Goal: Task Accomplishment & Management: Manage account settings

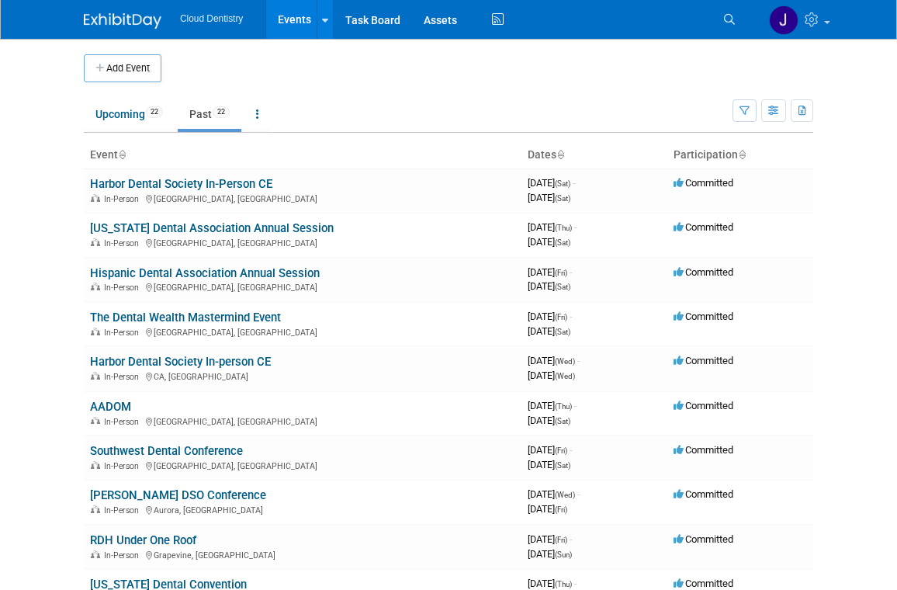
click at [194, 127] on link "Past 22" at bounding box center [210, 113] width 64 height 29
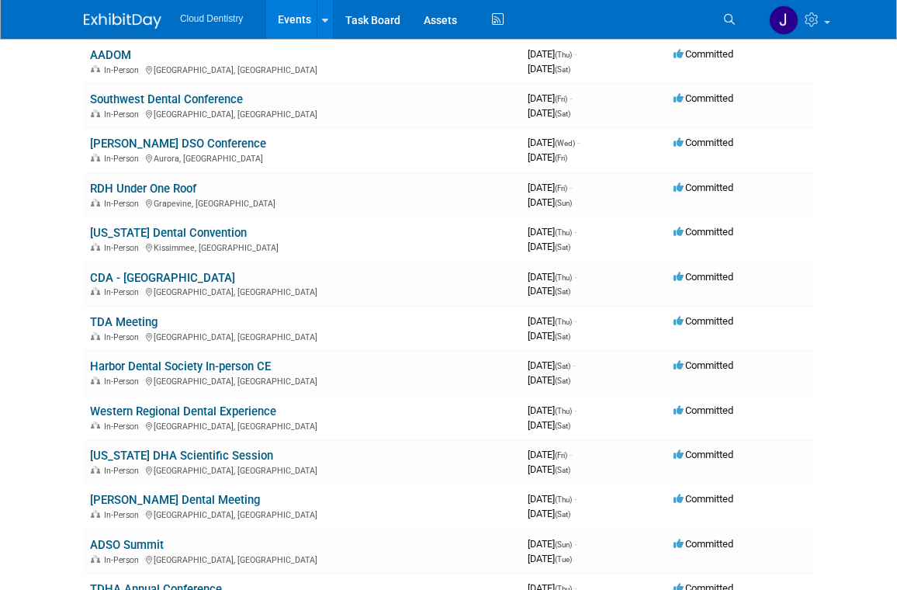
scroll to position [345, 0]
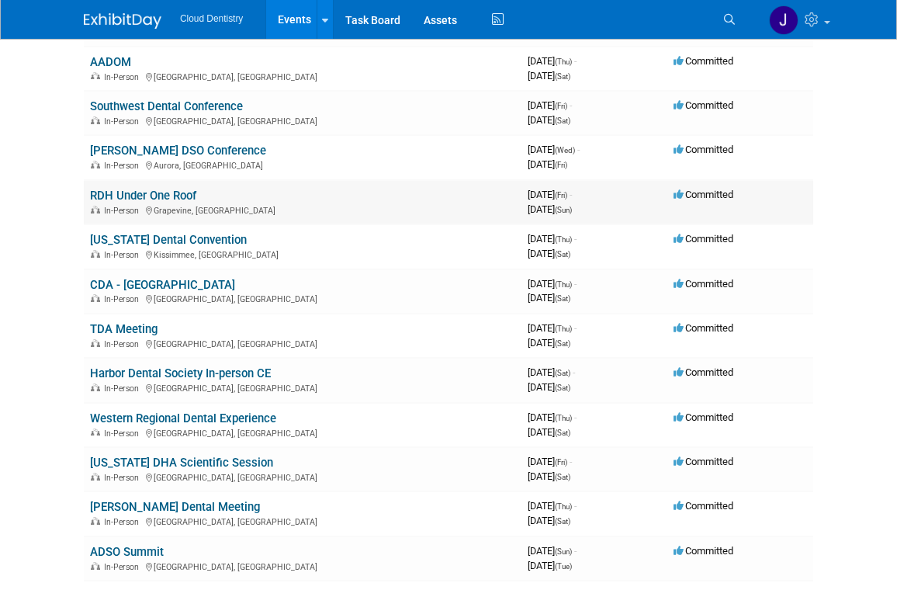
click at [164, 196] on link "RDH Under One Roof" at bounding box center [143, 196] width 106 height 14
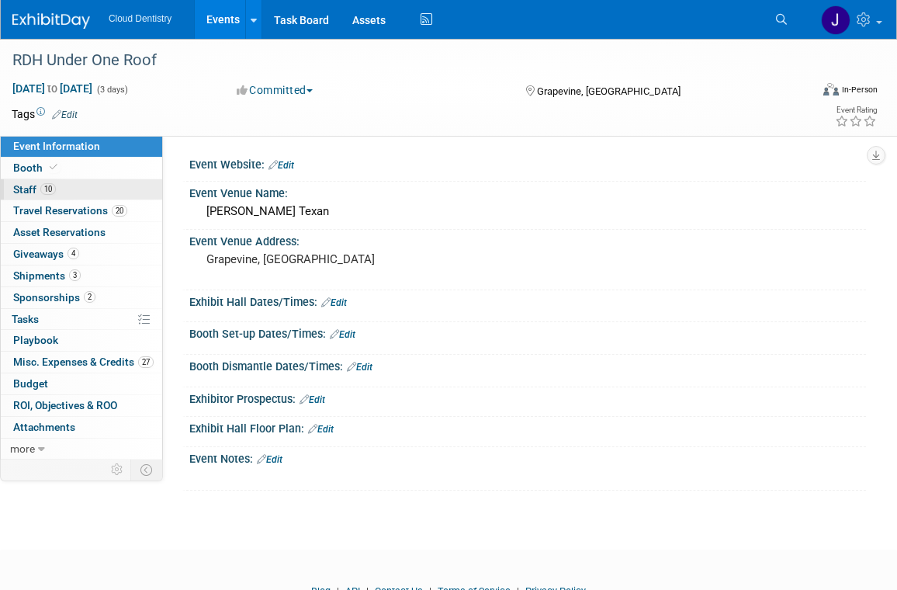
click at [99, 191] on link "10 Staff 10" at bounding box center [81, 189] width 161 height 21
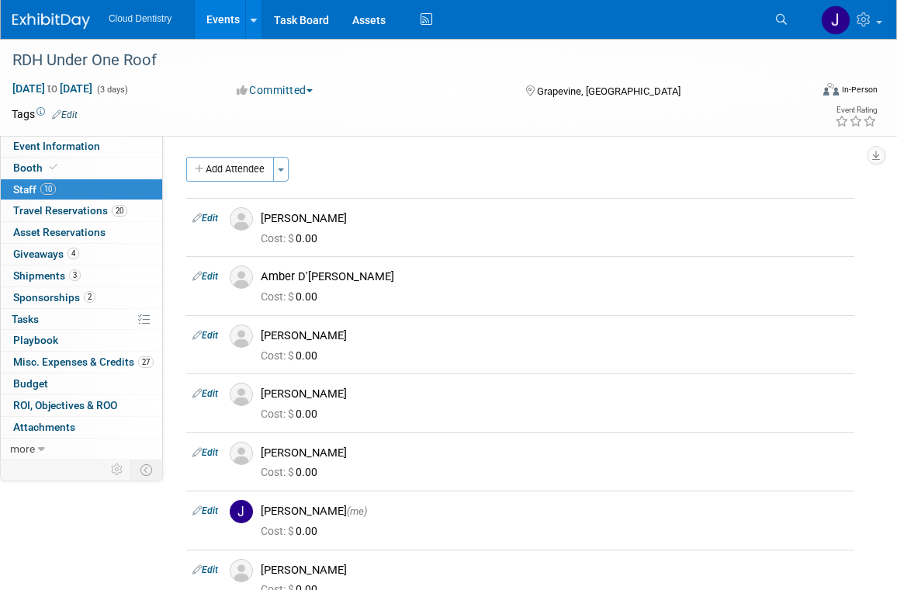
scroll to position [9, 0]
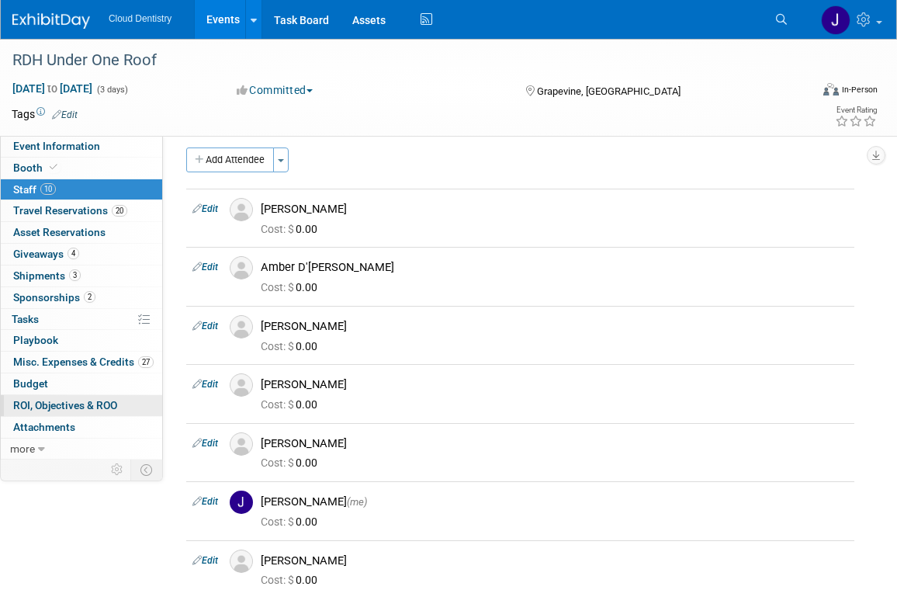
click at [63, 411] on span "ROI, Objectives & ROO 0" at bounding box center [65, 405] width 104 height 12
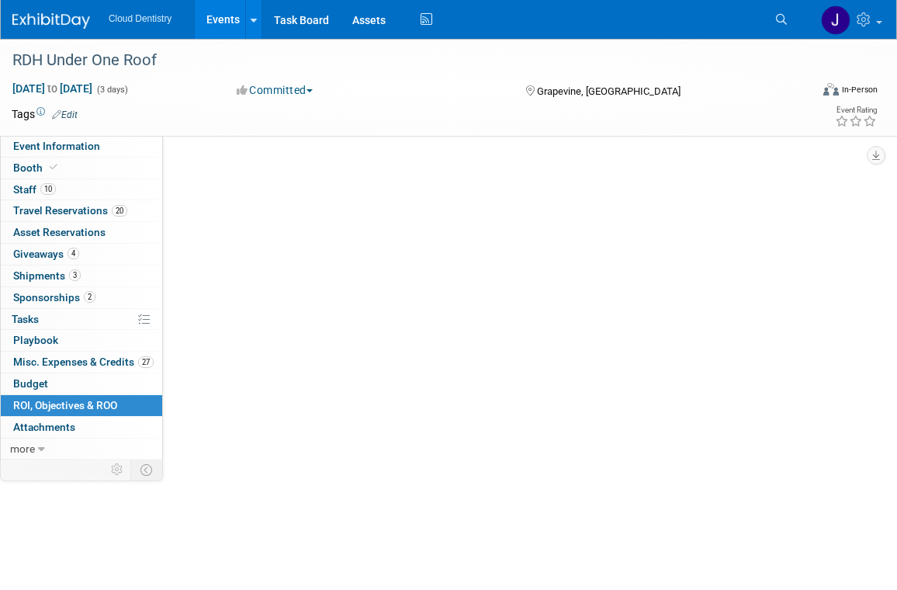
scroll to position [0, 0]
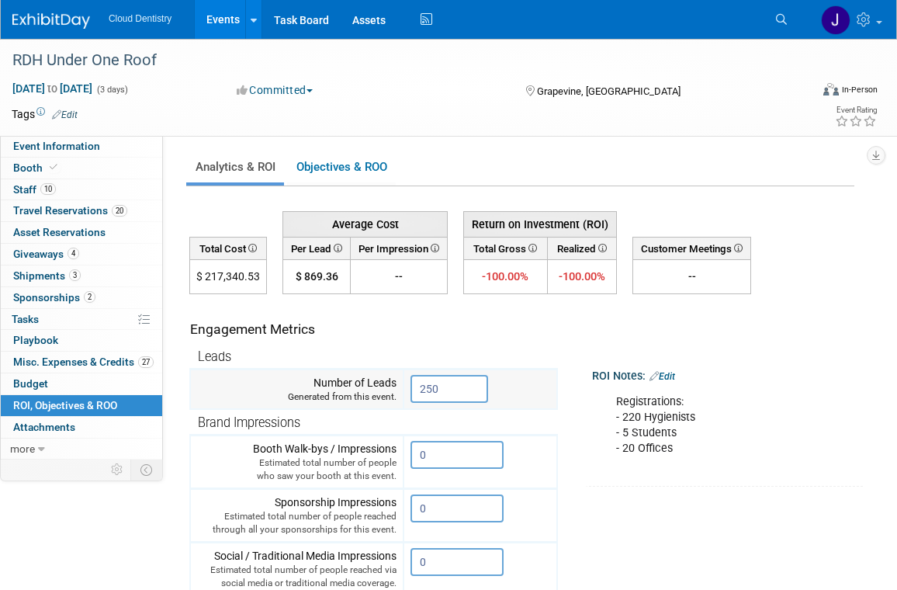
click at [448, 391] on input "250" at bounding box center [450, 389] width 78 height 28
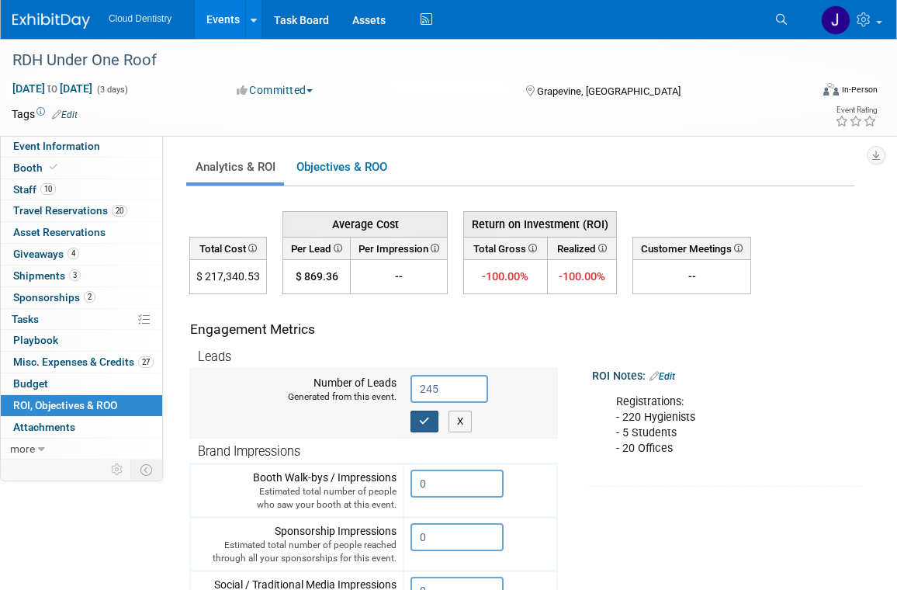
type input "245"
click at [414, 429] on button "button" at bounding box center [425, 422] width 28 height 22
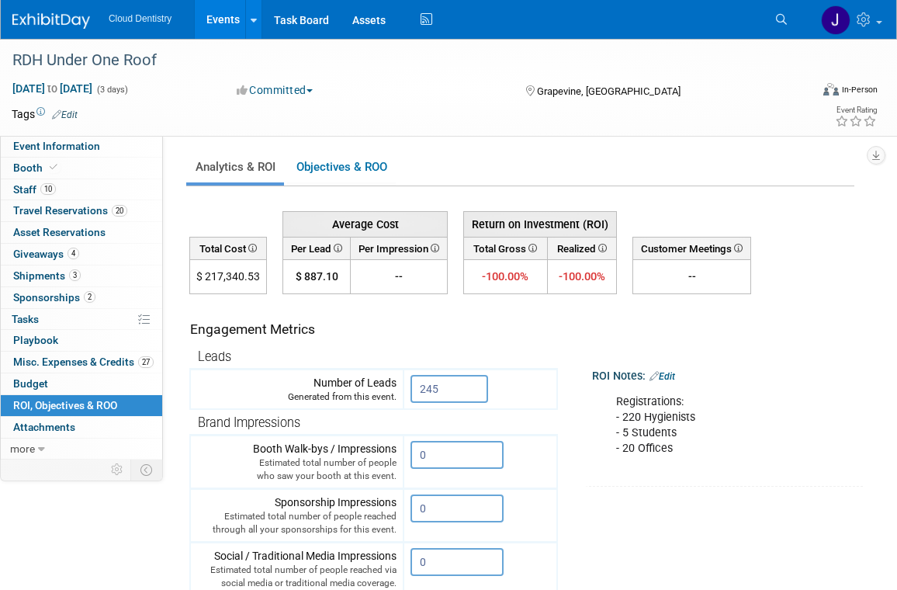
click at [237, 10] on link "Events" at bounding box center [223, 19] width 57 height 39
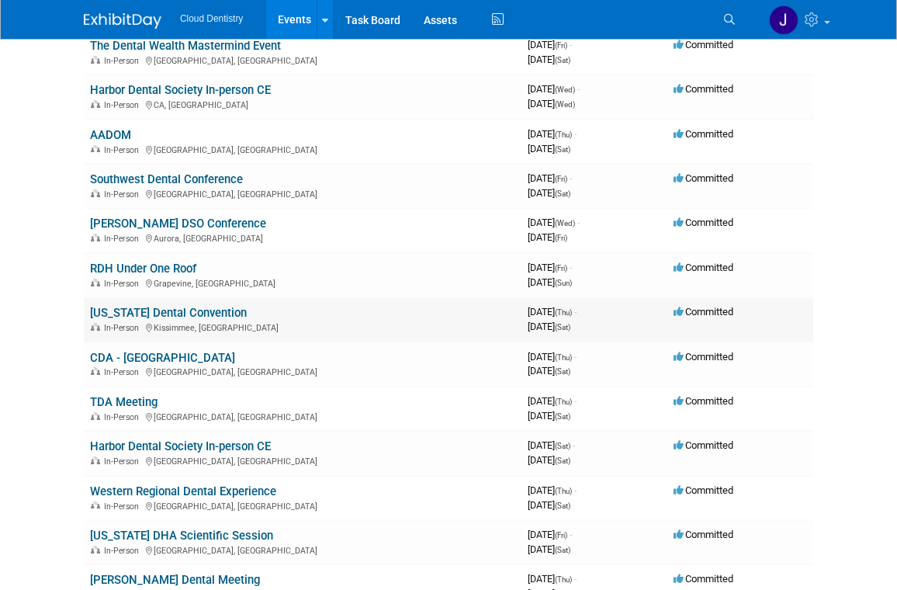
scroll to position [264, 0]
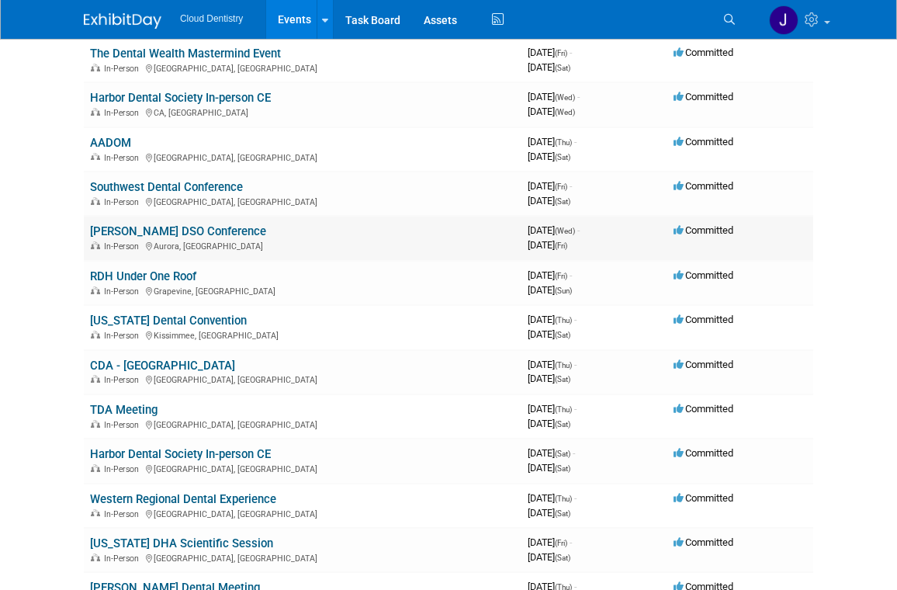
click at [183, 230] on link "[PERSON_NAME] DSO Conference" at bounding box center [178, 231] width 176 height 14
click at [221, 192] on link "Southwest Dental Conference" at bounding box center [166, 187] width 153 height 14
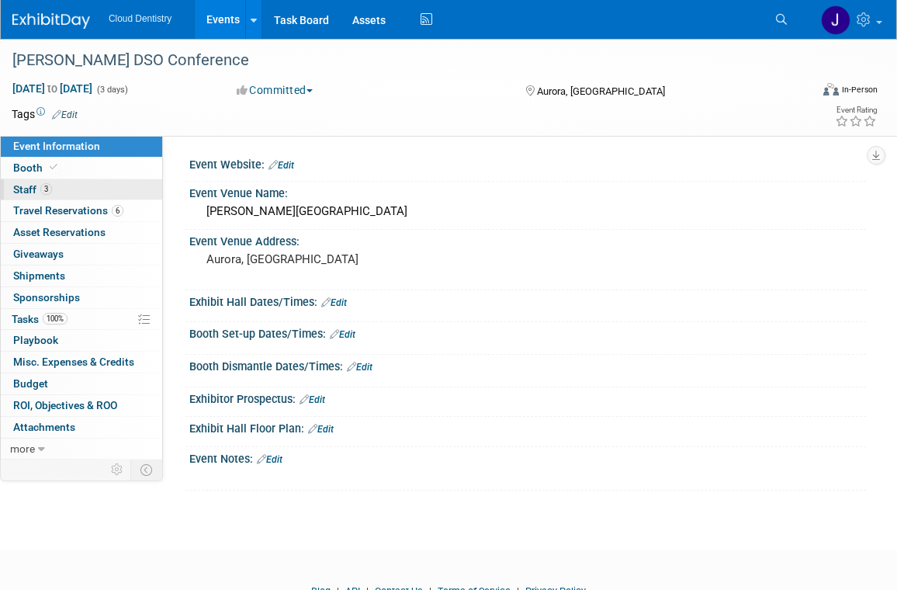
click at [95, 180] on link "3 Staff 3" at bounding box center [81, 189] width 161 height 21
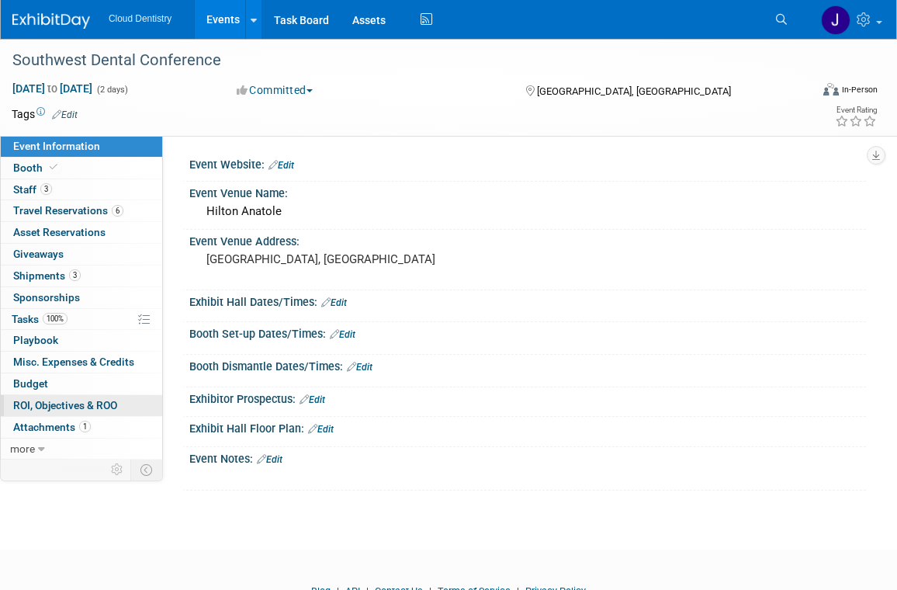
click at [42, 412] on link "0 ROI, Objectives & ROO 0" at bounding box center [81, 405] width 161 height 21
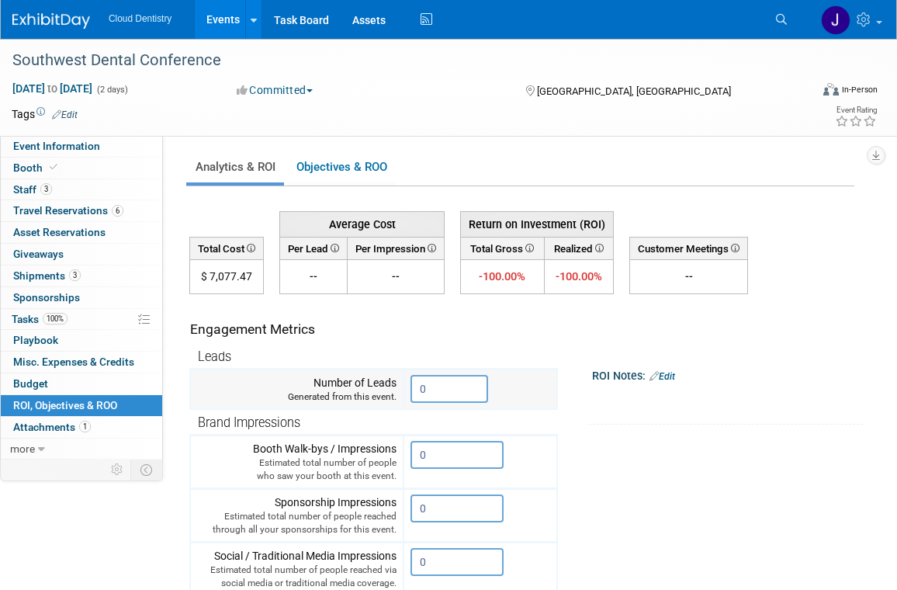
click at [459, 388] on input "0" at bounding box center [450, 389] width 78 height 28
drag, startPoint x: 460, startPoint y: 388, endPoint x: 289, endPoint y: 387, distance: 170.7
click at [289, 387] on tr "Number of Leads Generated from this event. 0" at bounding box center [373, 389] width 367 height 40
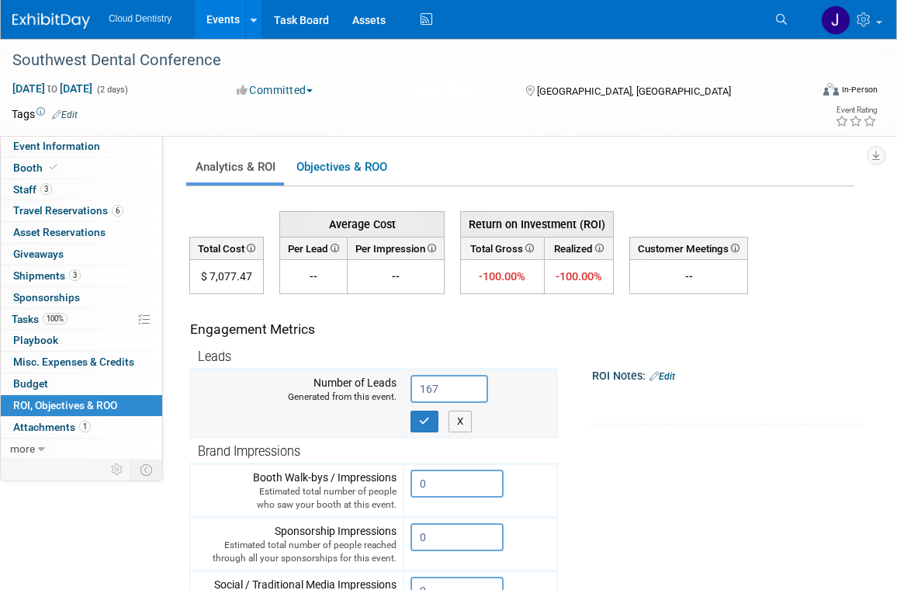
type input "167"
click at [420, 433] on td "167 X" at bounding box center [481, 403] width 154 height 68
click at [427, 424] on icon "button" at bounding box center [424, 421] width 11 height 10
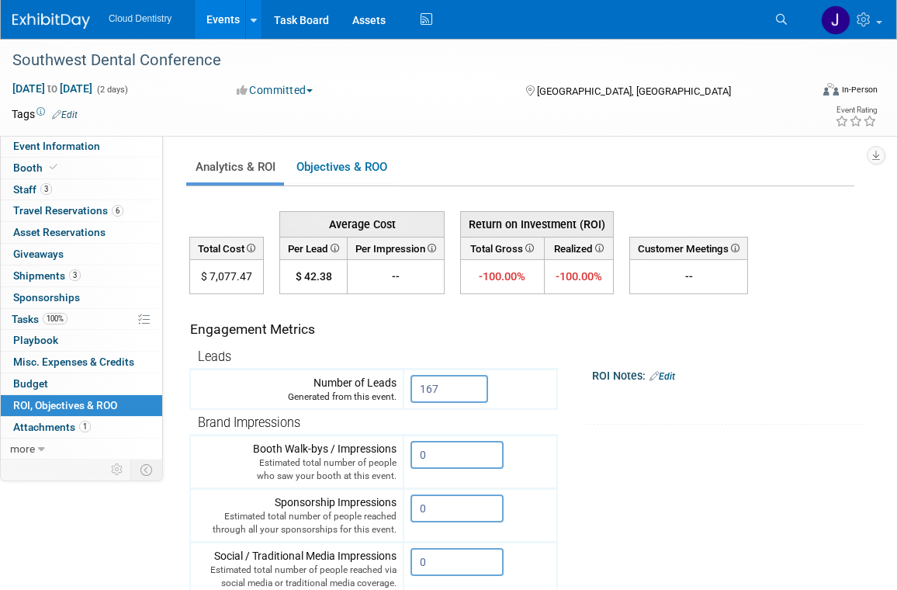
click at [664, 377] on link "Edit" at bounding box center [663, 376] width 26 height 11
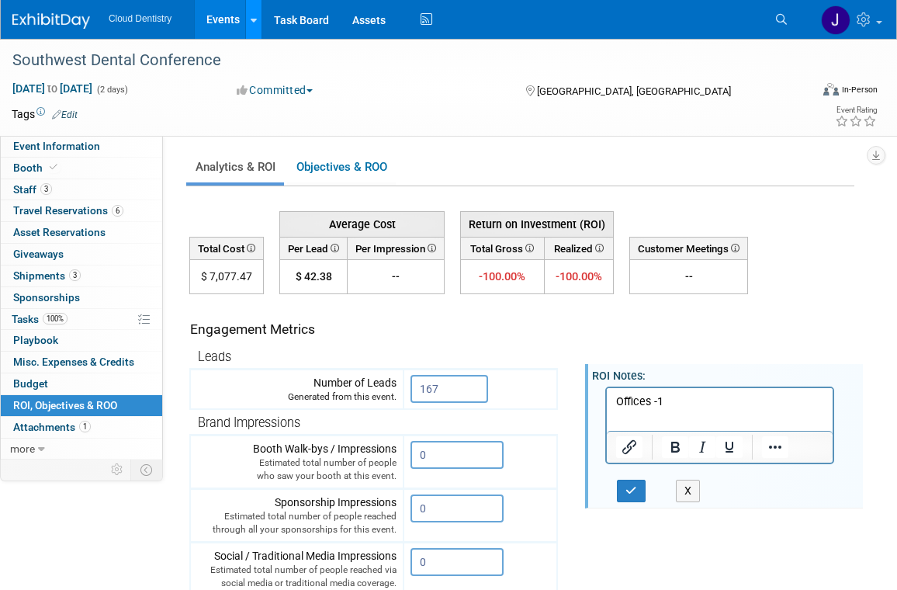
click at [245, 20] on link at bounding box center [253, 19] width 16 height 39
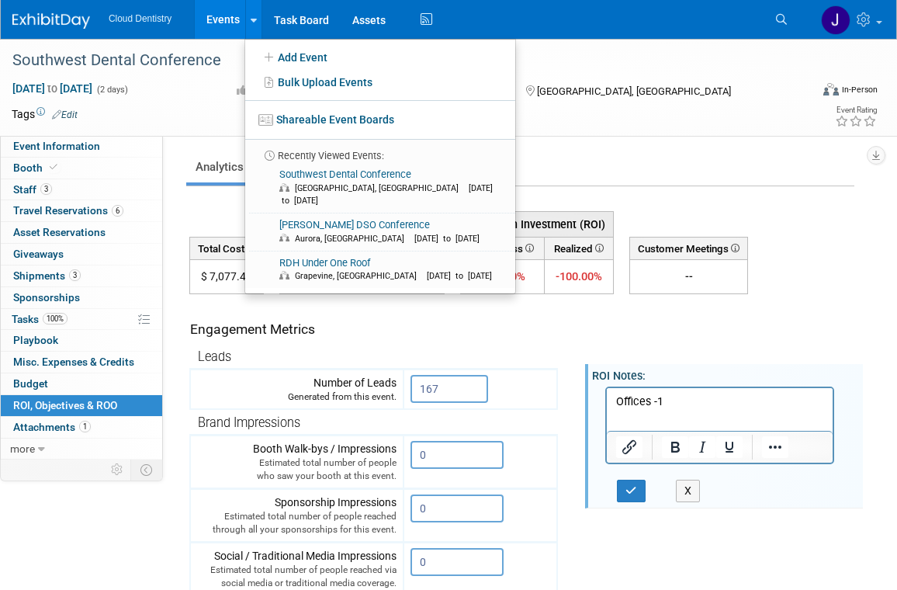
click at [225, 23] on link "Events" at bounding box center [223, 19] width 57 height 39
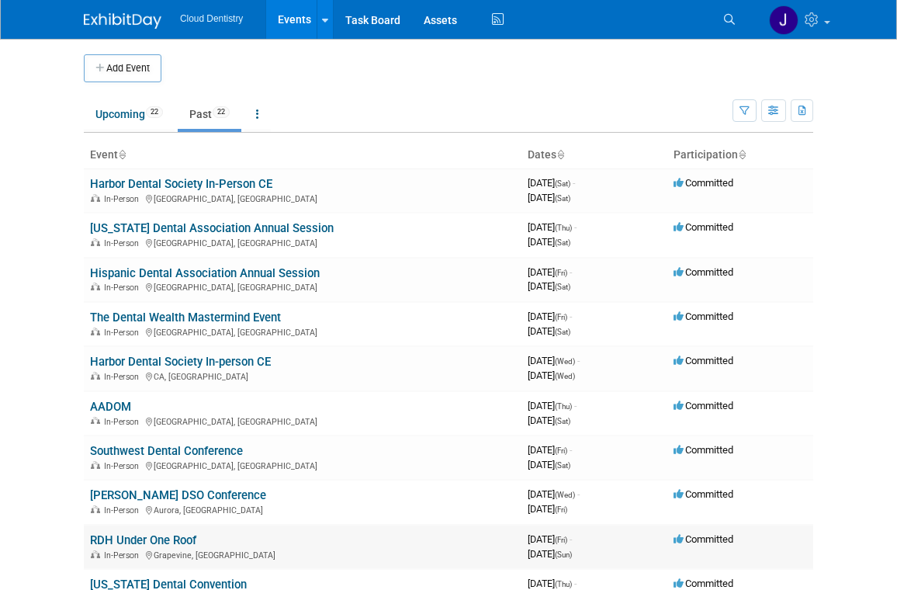
click at [117, 546] on link "RDH Under One Roof" at bounding box center [143, 540] width 106 height 14
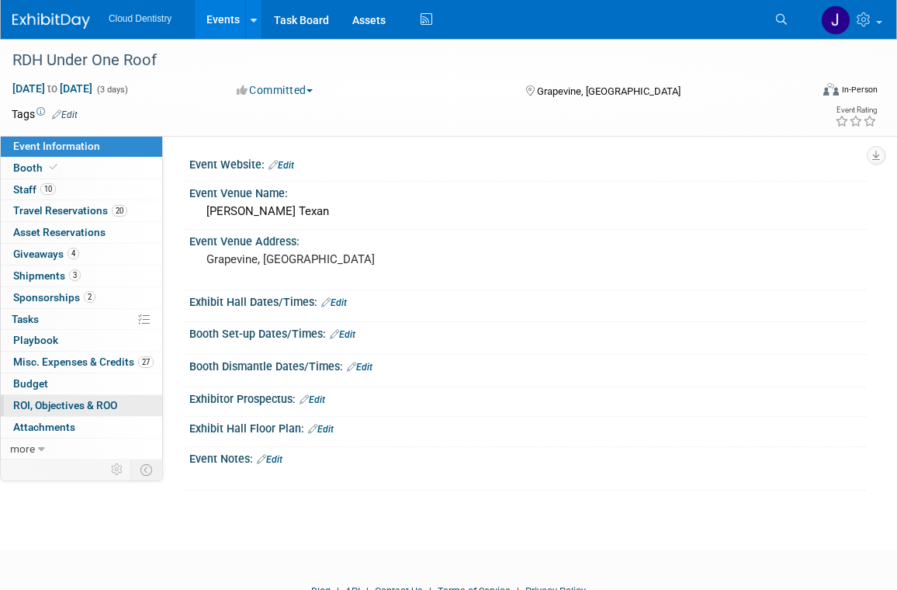
click at [61, 400] on span "ROI, Objectives & ROO 0" at bounding box center [65, 405] width 104 height 12
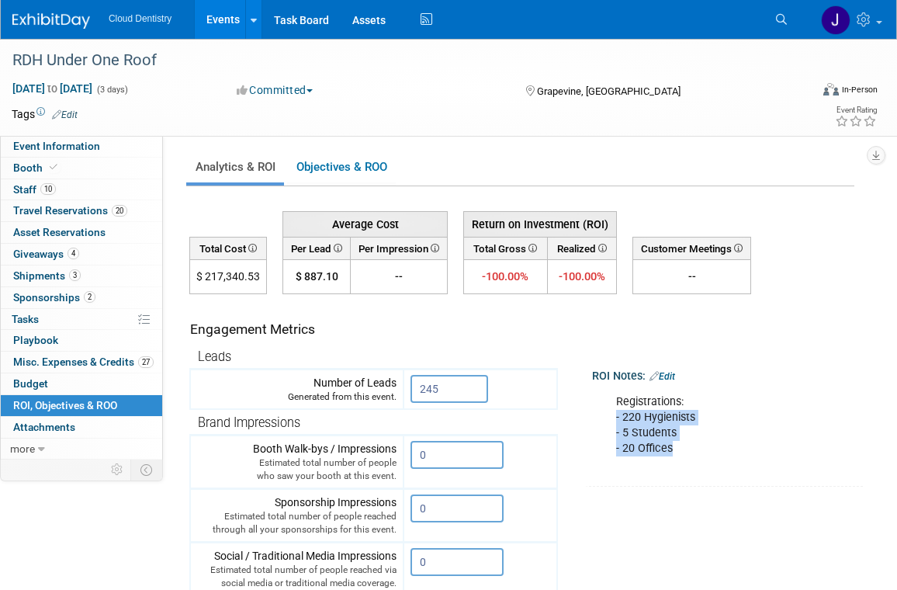
drag, startPoint x: 679, startPoint y: 450, endPoint x: 616, endPoint y: 418, distance: 70.5
click at [616, 418] on div "Registrations: - 220 Hygienists - 5 Students - 20 Offices" at bounding box center [719, 425] width 229 height 78
click at [635, 420] on div "Registrations: - 220 Hygienists - 5 Students - 20 Offices" at bounding box center [719, 425] width 229 height 78
click at [644, 418] on div "Registrations: - 220 Hygienists - 5 Students - 20 Offices" at bounding box center [719, 425] width 229 height 78
click at [670, 380] on link "Edit" at bounding box center [663, 376] width 26 height 11
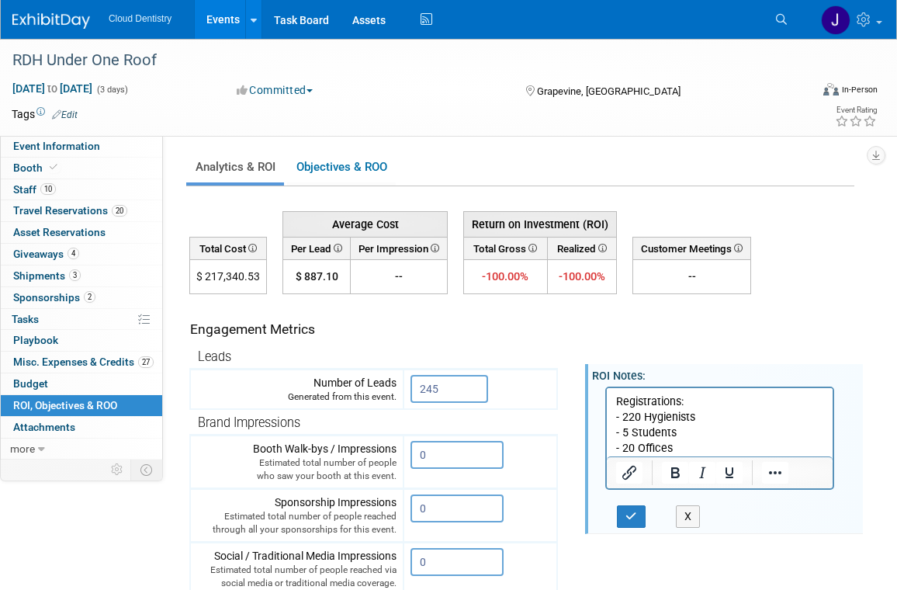
click at [642, 425] on p "Registrations: - 220 Hygienists - 5 Students - 20 Offices" at bounding box center [720, 424] width 208 height 62
click at [643, 420] on p "Registrations: - 220 Hygienists - 5 Students - 20 Offices" at bounding box center [720, 424] width 208 height 62
click at [633, 431] on p "Registrations: - 220 - Hygienists - 5 Students - 20 Offices" at bounding box center [720, 424] width 208 height 62
click at [639, 446] on p "Registrations: - 220 - Hygienists - 5 - Students - 20 Offices" at bounding box center [720, 424] width 208 height 62
click at [624, 415] on p "Registrations: - 220 - Hygienists - 5 - Students - 20 = Offices" at bounding box center [720, 424] width 208 height 62
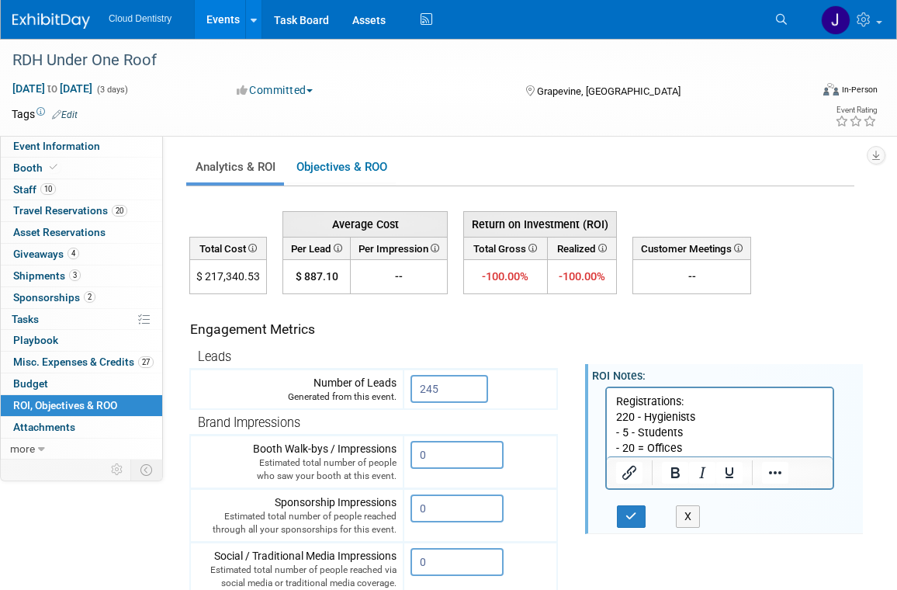
click at [620, 434] on p "Registrations: 220 - Hygienists - 5 - Students - 20 = Offices" at bounding box center [720, 424] width 208 height 62
click at [624, 451] on p "Registrations: 220 - Hygienists 5 - Students - 20 = Offices" at bounding box center [720, 424] width 208 height 62
click at [640, 444] on p "Registrations: 220 - Hygienists 5 - Students 20 = Offices" at bounding box center [720, 424] width 208 height 62
click at [639, 518] on button "button" at bounding box center [631, 516] width 29 height 23
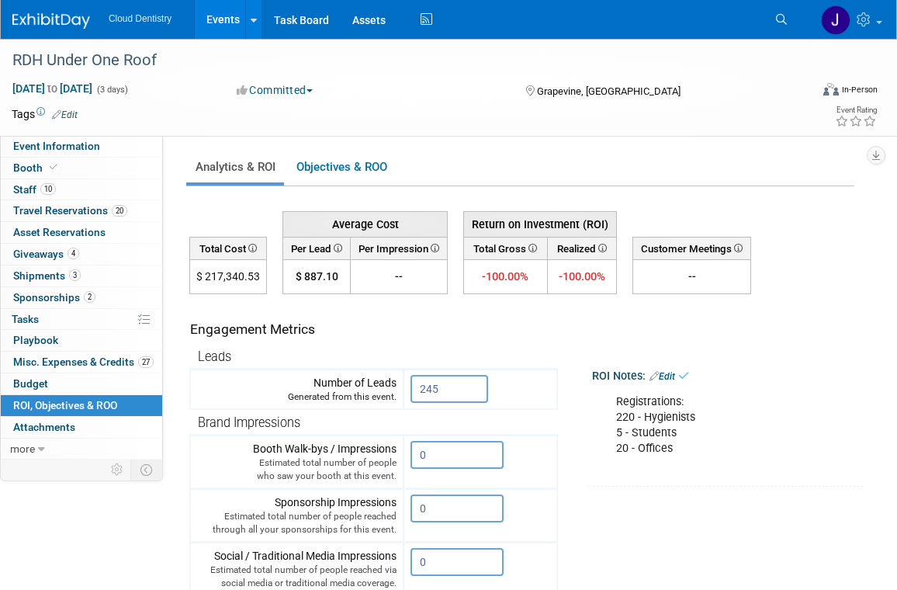
click at [222, 35] on link "Events" at bounding box center [223, 19] width 57 height 39
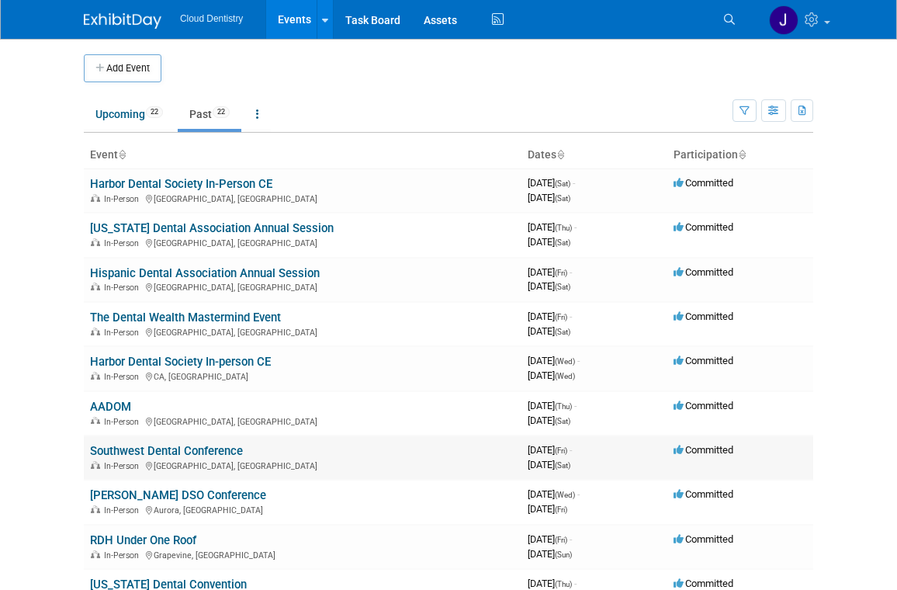
click at [118, 456] on link "Southwest Dental Conference" at bounding box center [166, 451] width 153 height 14
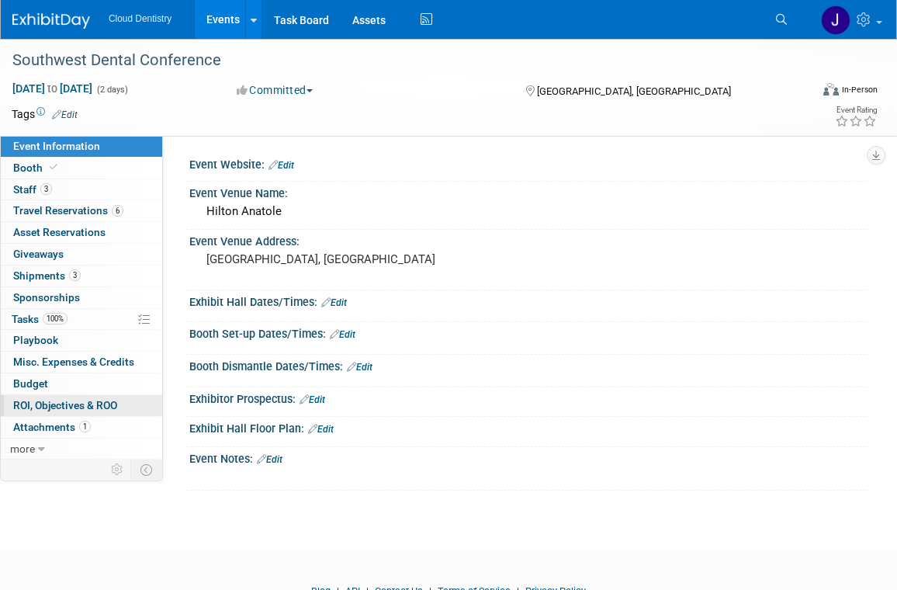
click at [63, 410] on span "ROI, Objectives & ROO 0" at bounding box center [65, 405] width 104 height 12
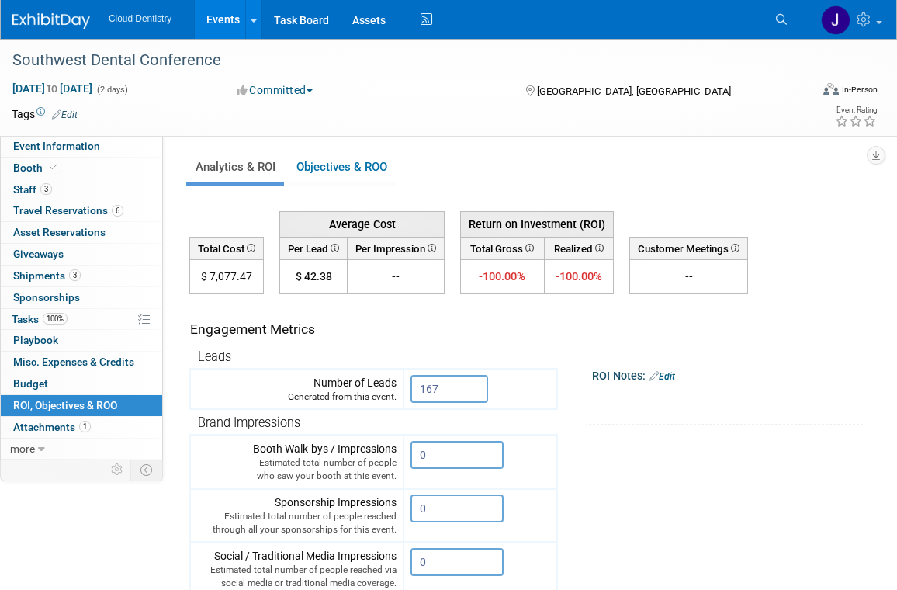
click at [671, 375] on link "Edit" at bounding box center [663, 376] width 26 height 11
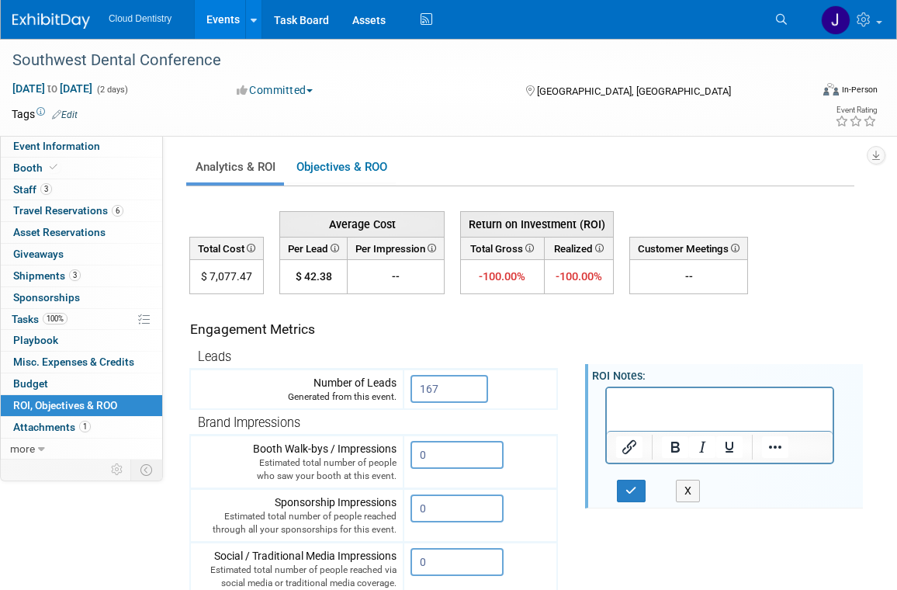
click at [657, 393] on p "Rich Text Area. Press ALT-0 for help." at bounding box center [720, 401] width 208 height 16
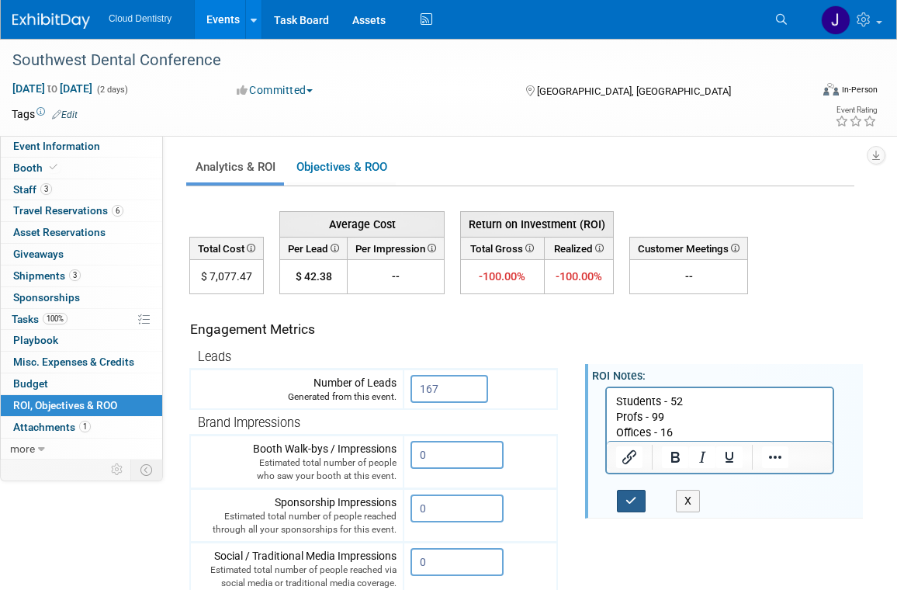
click at [640, 500] on button "button" at bounding box center [631, 501] width 29 height 23
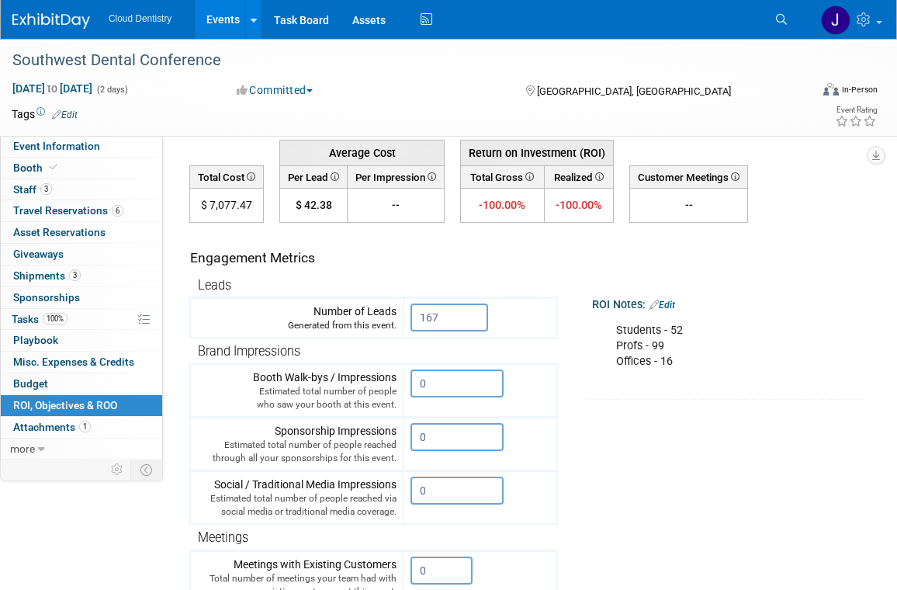
scroll to position [70, 0]
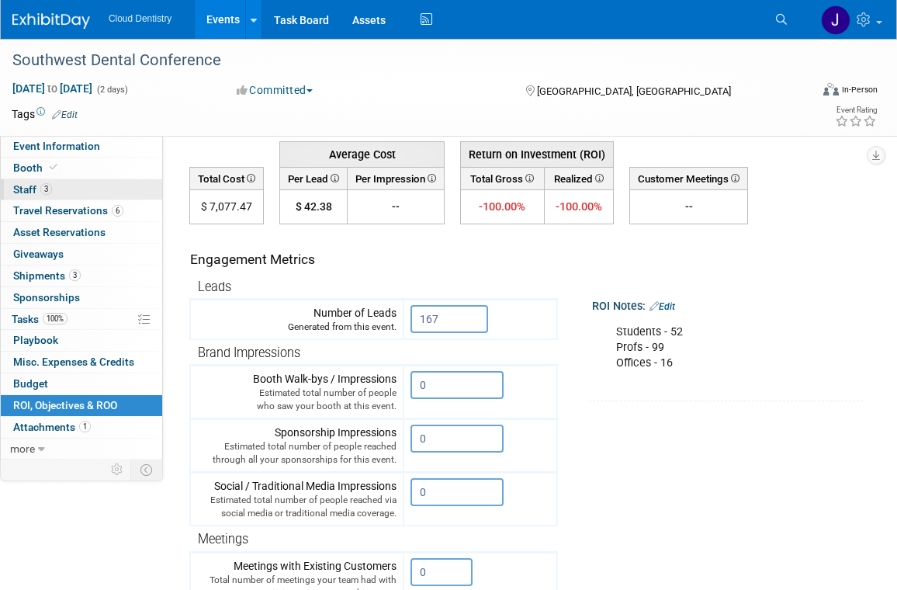
click at [119, 180] on link "3 Staff 3" at bounding box center [81, 189] width 161 height 21
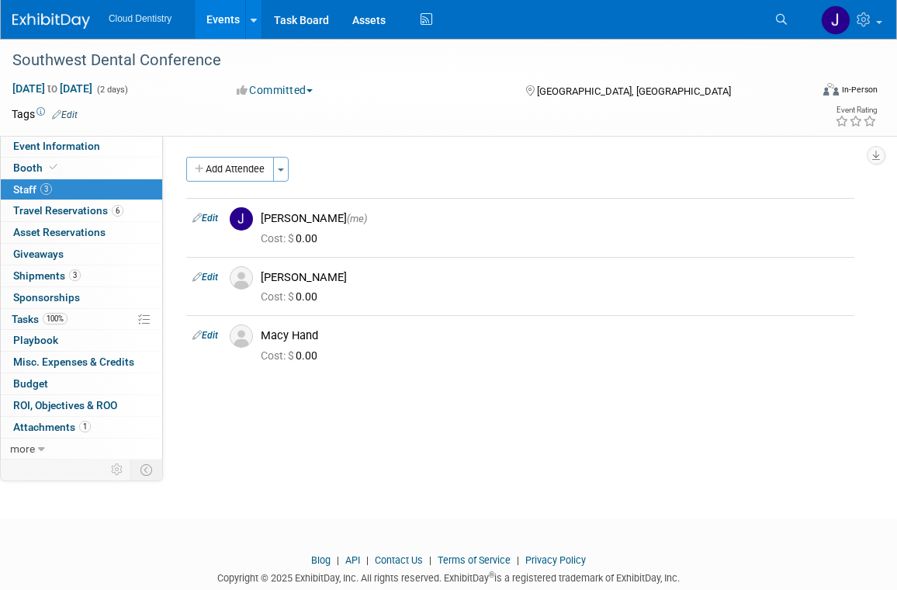
click at [227, 17] on link "Events" at bounding box center [223, 19] width 57 height 39
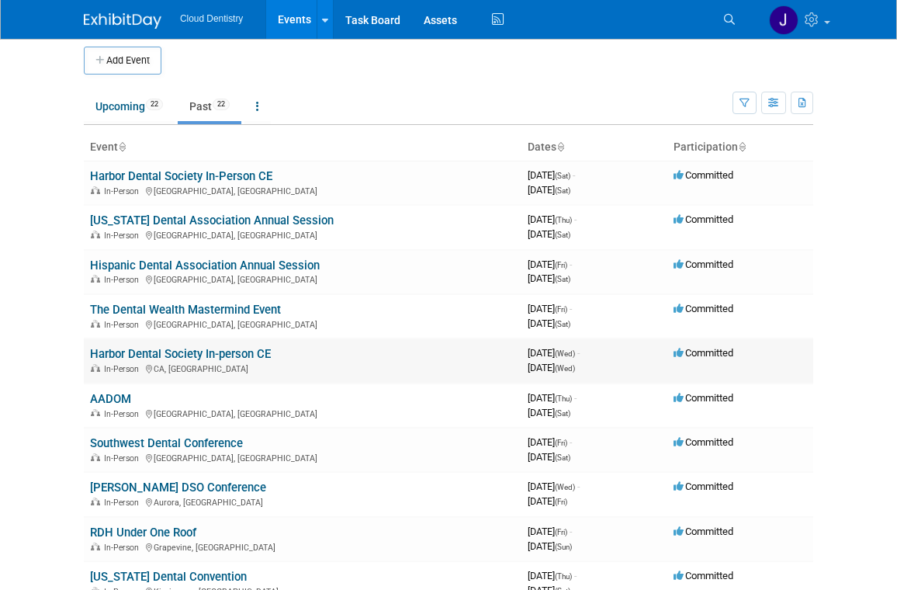
scroll to position [7, 0]
click at [127, 400] on link "AADOM" at bounding box center [110, 400] width 41 height 14
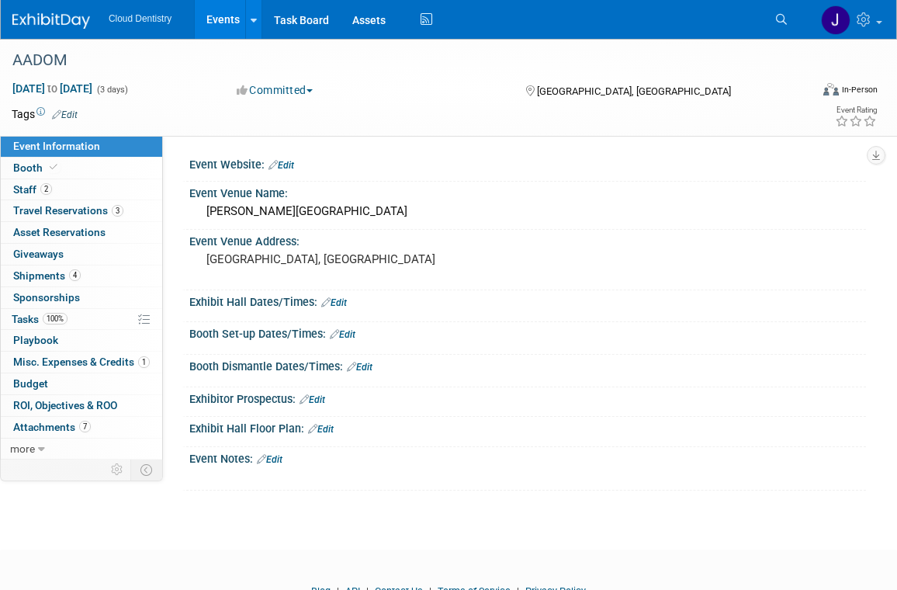
click at [230, 18] on link "Events" at bounding box center [223, 19] width 57 height 39
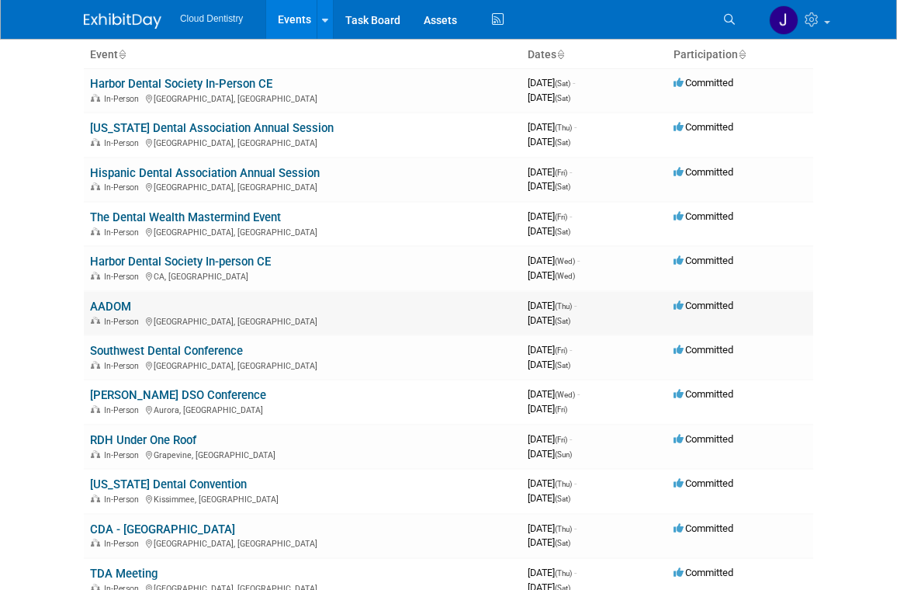
scroll to position [104, 0]
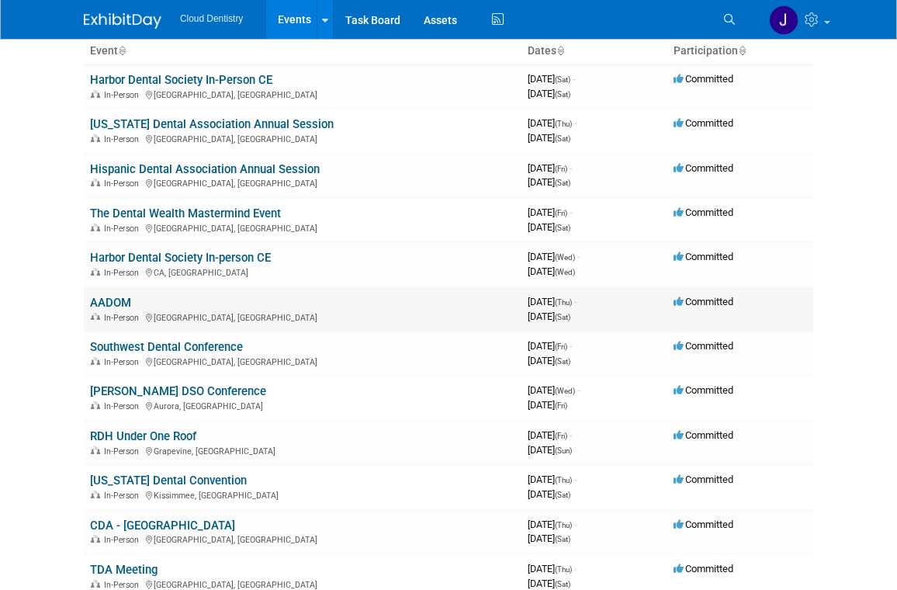
click at [123, 299] on link "AADOM" at bounding box center [110, 303] width 41 height 14
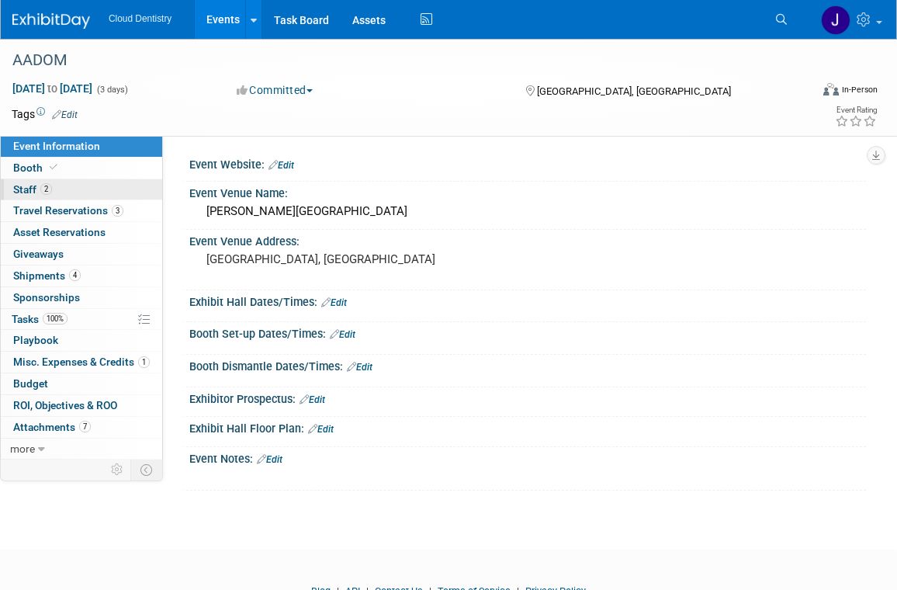
click at [131, 185] on link "2 Staff 2" at bounding box center [81, 189] width 161 height 21
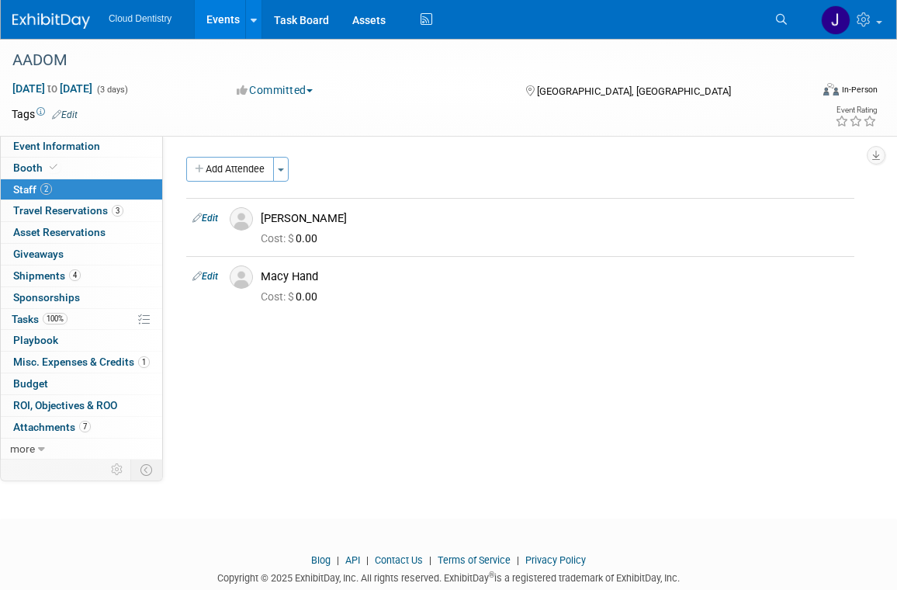
click at [229, 21] on link "Events" at bounding box center [223, 19] width 57 height 39
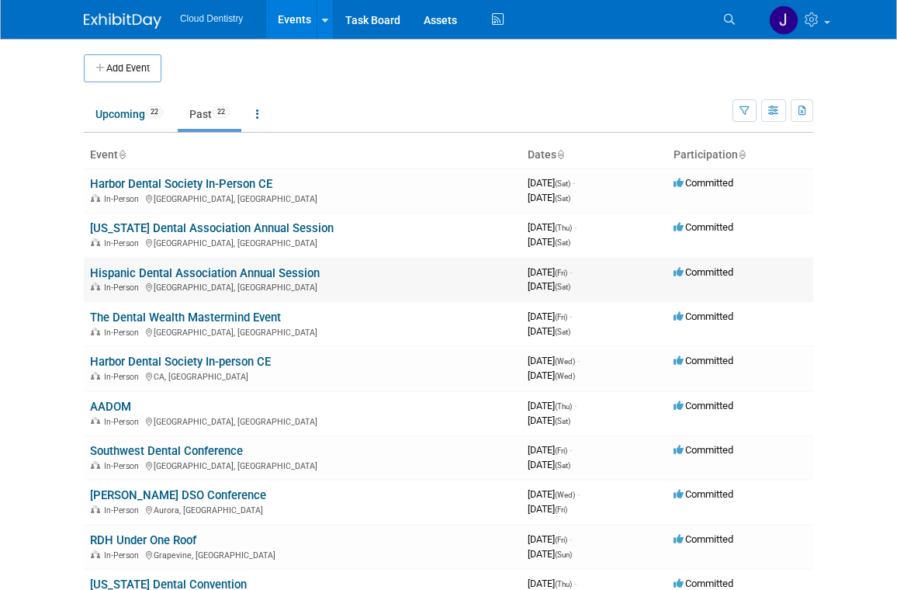
click at [221, 269] on link "Hispanic Dental Association Annual Session" at bounding box center [205, 273] width 230 height 14
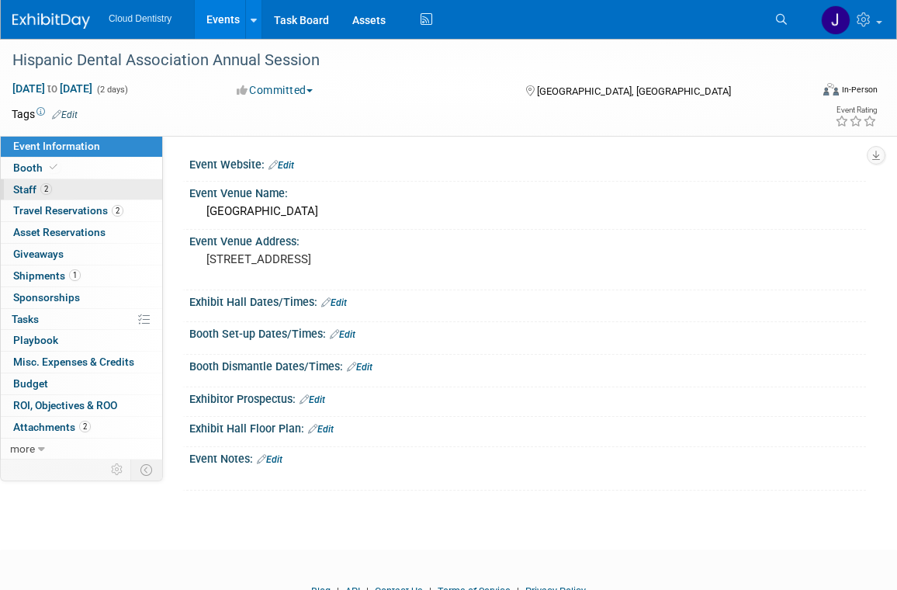
click at [105, 185] on link "2 Staff 2" at bounding box center [81, 189] width 161 height 21
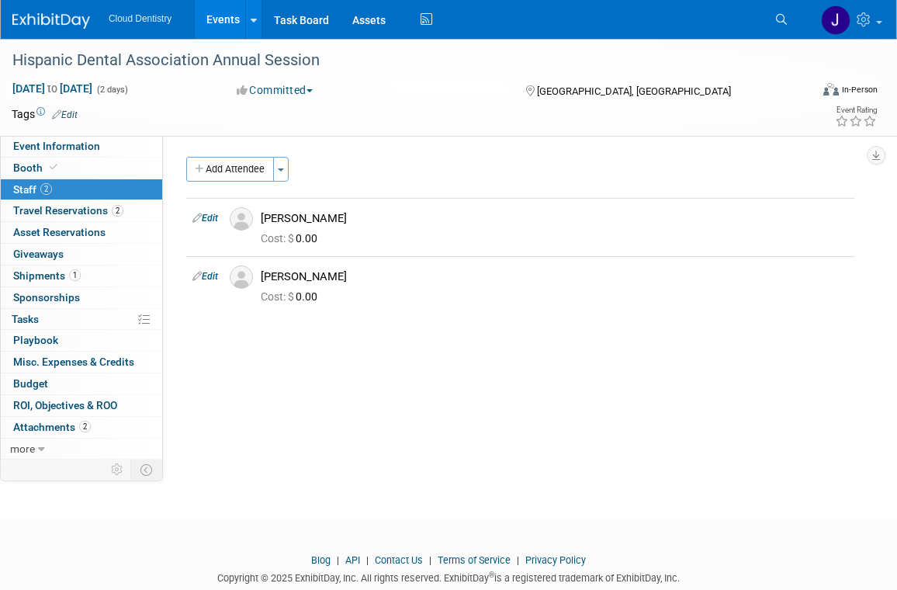
click at [215, 33] on link "Events" at bounding box center [223, 19] width 57 height 39
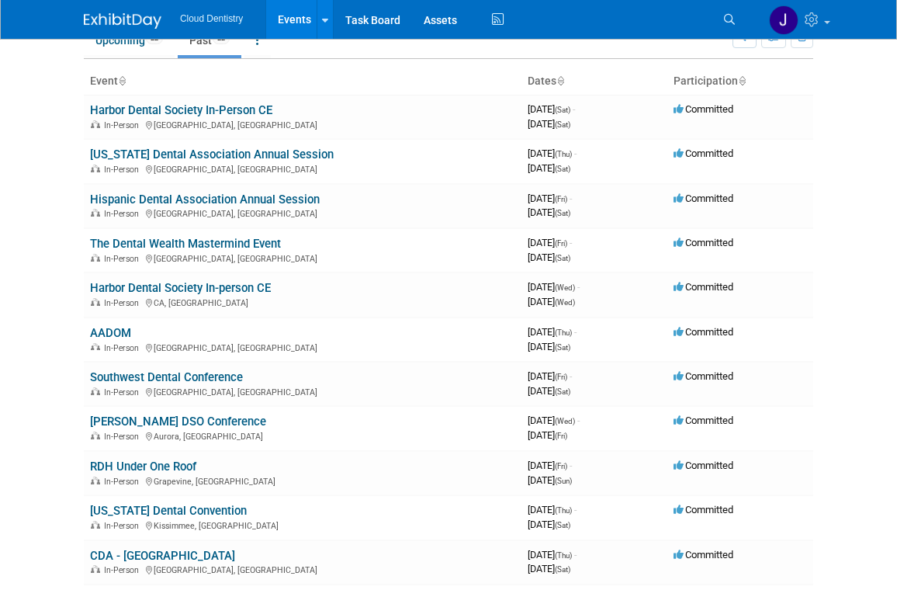
scroll to position [72, 0]
